Goal: Obtain resource: Obtain resource

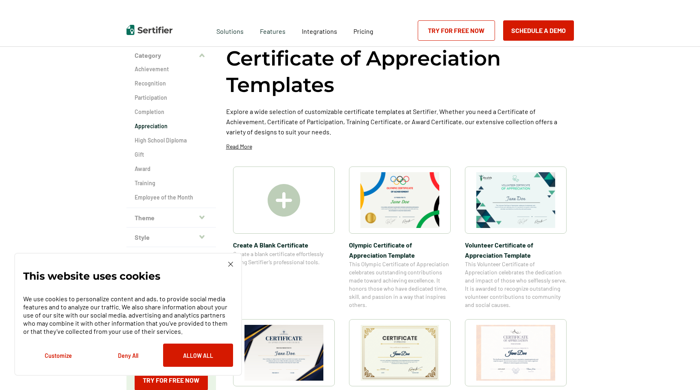
click at [155, 126] on h2 "Appreciation" at bounding box center [171, 126] width 73 height 8
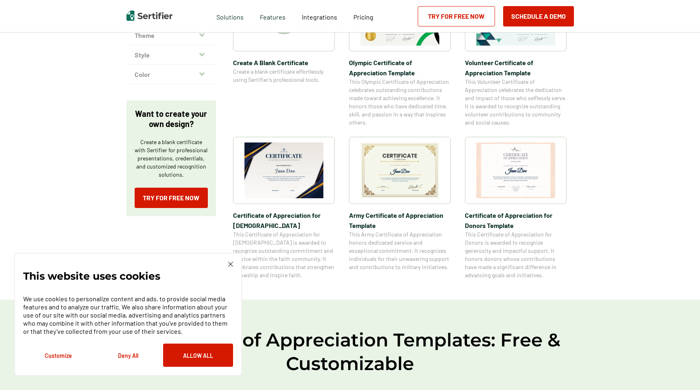
scroll to position [224, 0]
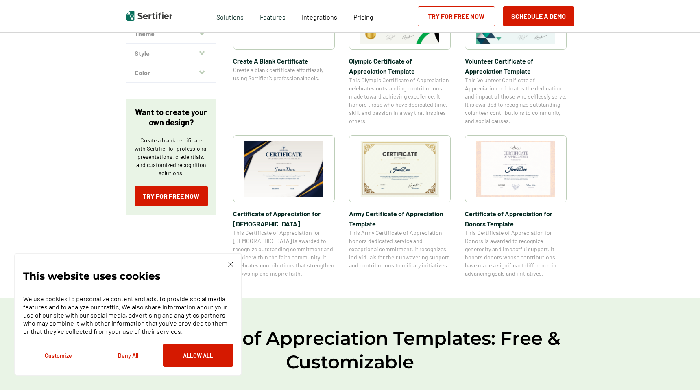
click at [232, 262] on img at bounding box center [230, 263] width 5 height 5
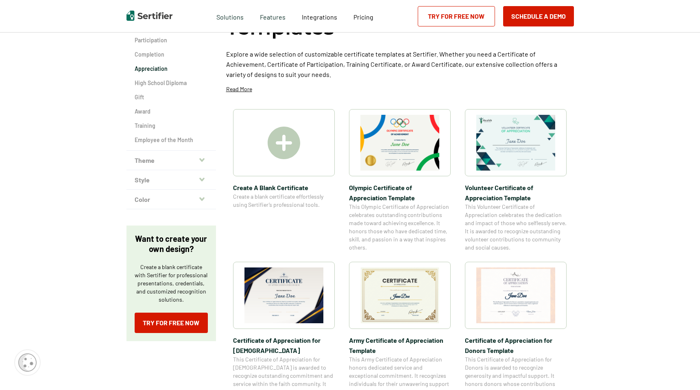
scroll to position [97, 0]
click at [286, 140] on img at bounding box center [284, 143] width 33 height 33
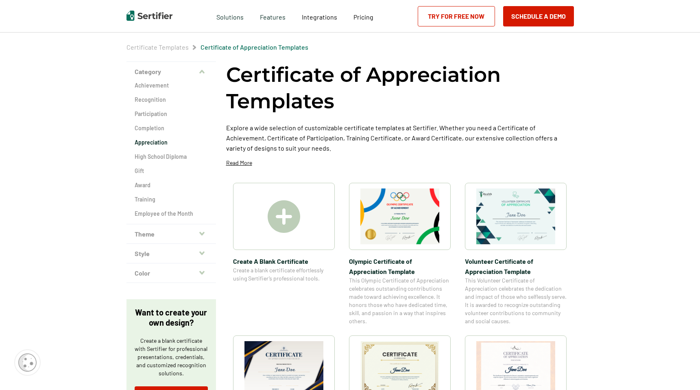
scroll to position [13, 0]
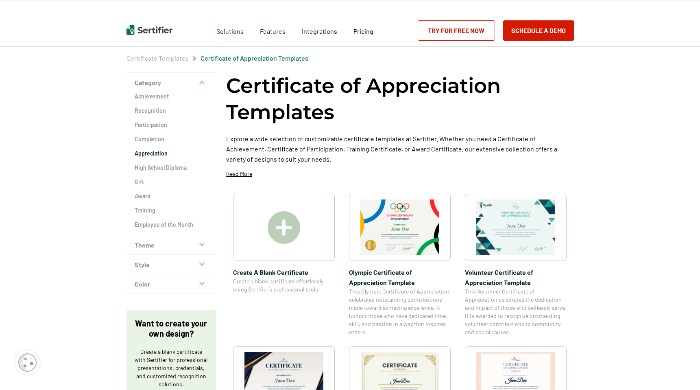
click at [284, 227] on img at bounding box center [284, 227] width 33 height 33
